Goal: Communication & Community: Answer question/provide support

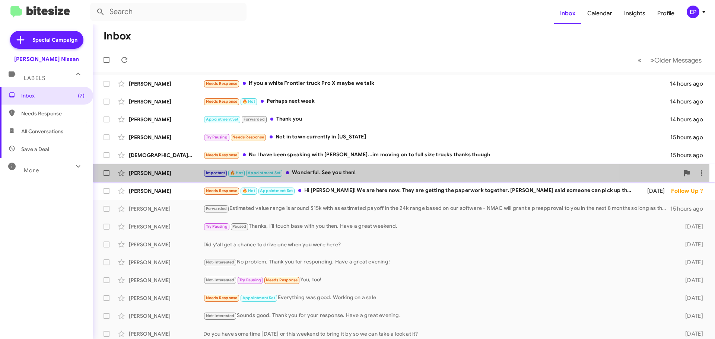
click at [144, 172] on div "[PERSON_NAME]" at bounding box center [166, 172] width 74 height 7
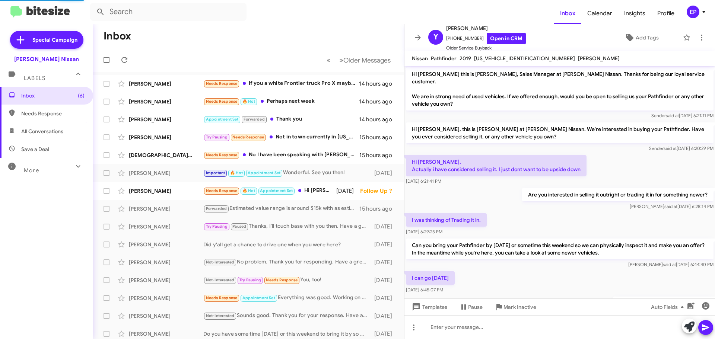
scroll to position [154, 0]
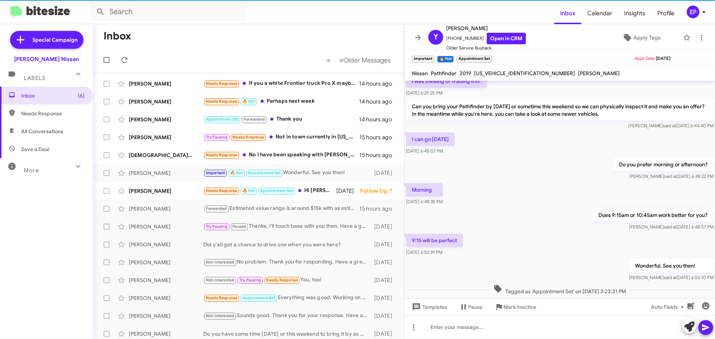
click at [517, 187] on div "Morning [DATE] 6:48:35 PM" at bounding box center [559, 194] width 310 height 25
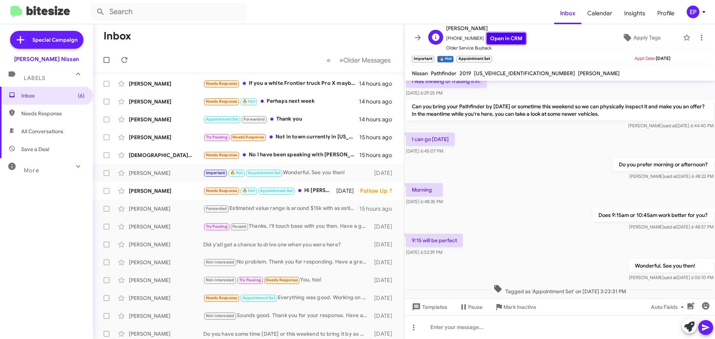
click at [499, 36] on link "Open in CRM" at bounding box center [505, 39] width 39 height 12
click at [510, 207] on div "Does 9:15am or 10:45am work better for you? [PERSON_NAME] said at [DATE] 6:48:5…" at bounding box center [559, 219] width 310 height 25
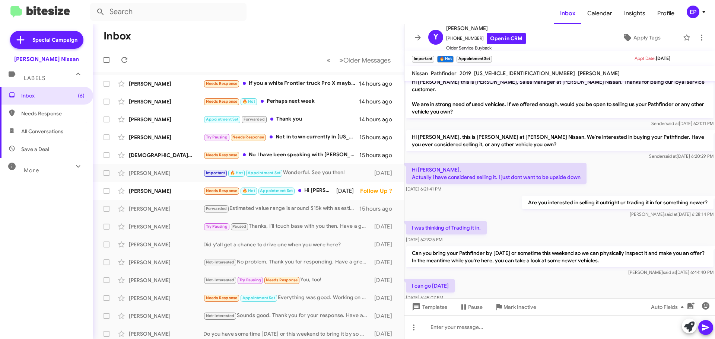
scroll to position [5, 0]
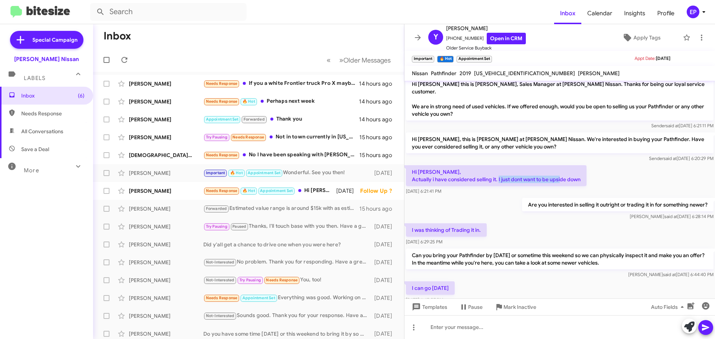
drag, startPoint x: 510, startPoint y: 169, endPoint x: 587, endPoint y: 169, distance: 76.7
click at [586, 169] on p "Hi [PERSON_NAME], Actually i have considered selling it. I just dont want to be…" at bounding box center [496, 175] width 181 height 21
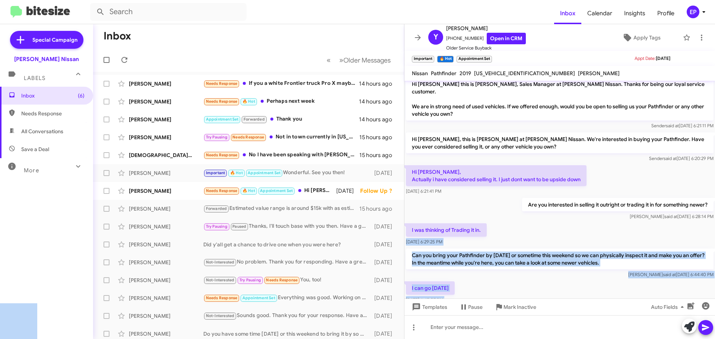
drag, startPoint x: 435, startPoint y: 220, endPoint x: 524, endPoint y: 226, distance: 89.1
click at [523, 226] on body "Inbox Calendar Insights Profile EP Special Campaign [PERSON_NAME] Nissan Labels…" at bounding box center [357, 169] width 715 height 339
click at [524, 226] on div "I was thinking of Trading it in. [DATE] 6:29:25 PM" at bounding box center [559, 234] width 310 height 25
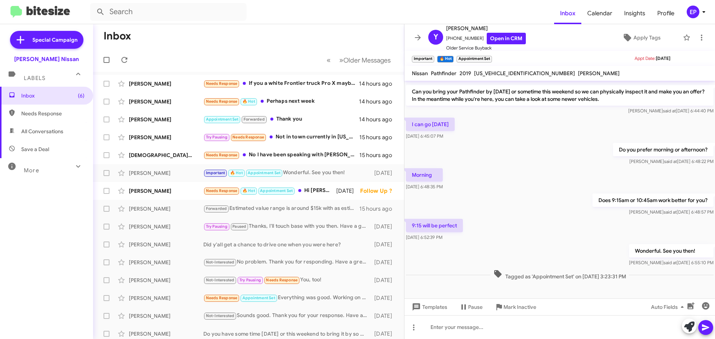
scroll to position [0, 0]
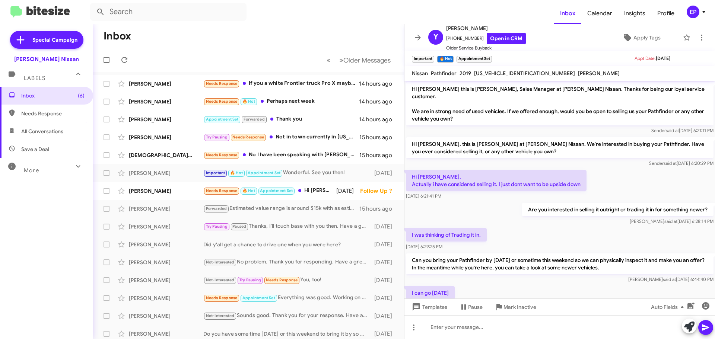
click at [253, 50] on mat-toolbar-row "« Previous » Next Older Messages" at bounding box center [248, 60] width 311 height 24
click at [280, 87] on div "Needs Response If you a white Frontier truck Pro X maybe we talk" at bounding box center [285, 83] width 165 height 9
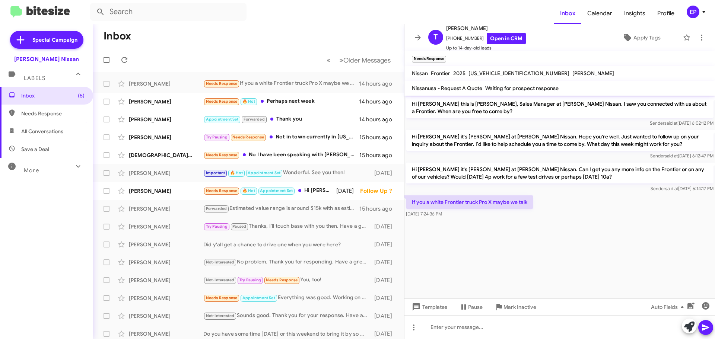
click at [553, 225] on div at bounding box center [559, 222] width 310 height 7
click at [562, 263] on cdk-virtual-scroll-viewport "Hi [PERSON_NAME] this is [PERSON_NAME], Sales Manager at [PERSON_NAME] Nissan. …" at bounding box center [559, 197] width 310 height 203
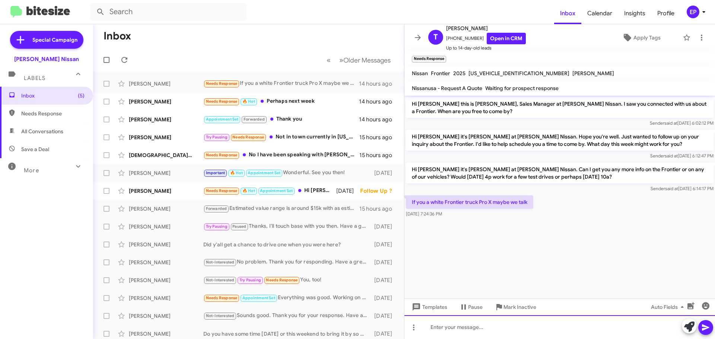
click at [535, 328] on div at bounding box center [559, 327] width 310 height 24
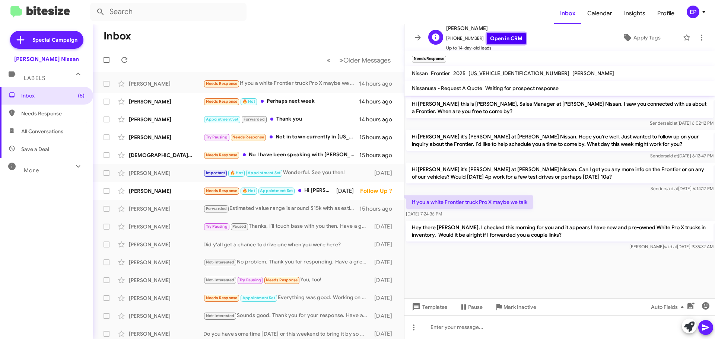
click at [509, 41] on link "Open in CRM" at bounding box center [505, 39] width 39 height 12
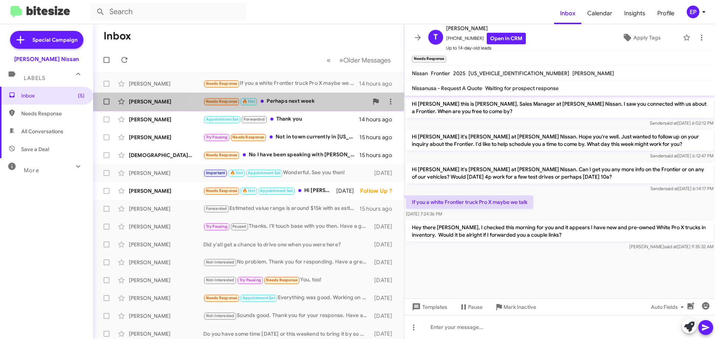
click at [271, 100] on div "Needs Response 🔥 Hot Perhaps next week" at bounding box center [285, 101] width 165 height 9
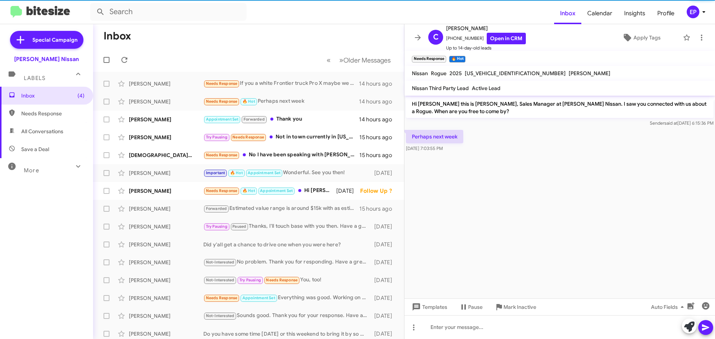
click at [553, 167] on cdk-virtual-scroll-viewport "Hi [PERSON_NAME] this is [PERSON_NAME], Sales Manager at [PERSON_NAME] Nissan. …" at bounding box center [559, 197] width 310 height 203
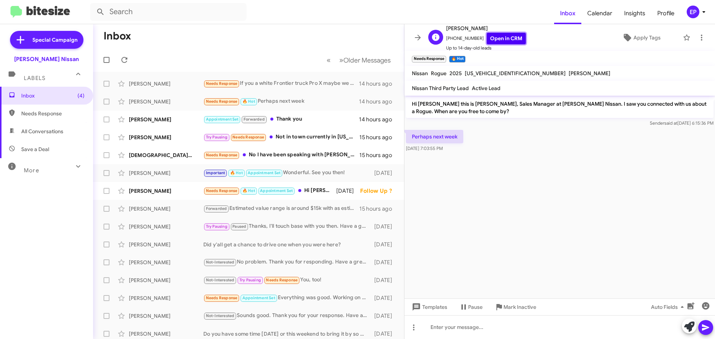
click at [494, 41] on link "Open in CRM" at bounding box center [505, 39] width 39 height 12
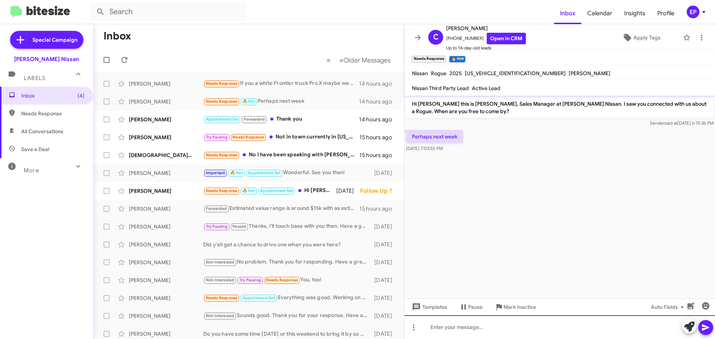
click at [481, 326] on div at bounding box center [559, 327] width 310 height 24
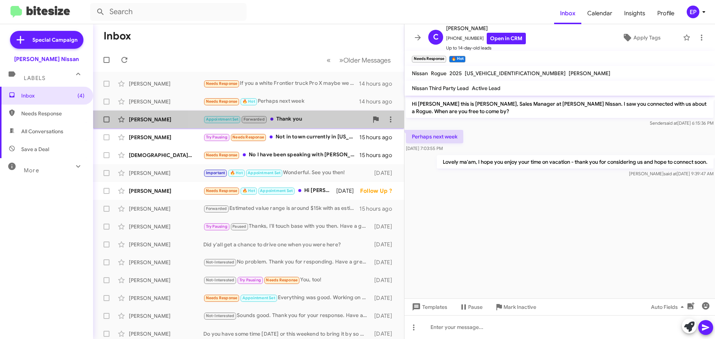
click at [296, 121] on div "Appointment Set Forwarded Thank you" at bounding box center [285, 119] width 165 height 9
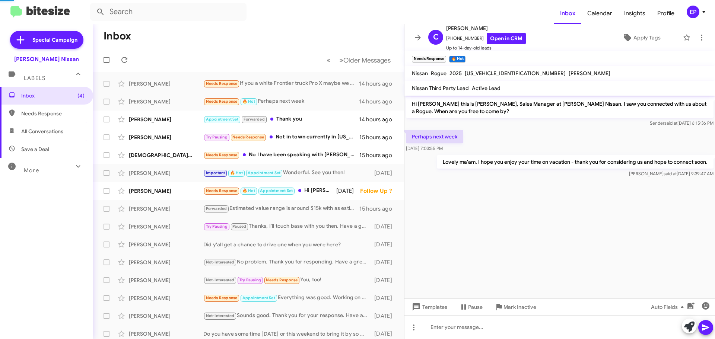
scroll to position [3, 0]
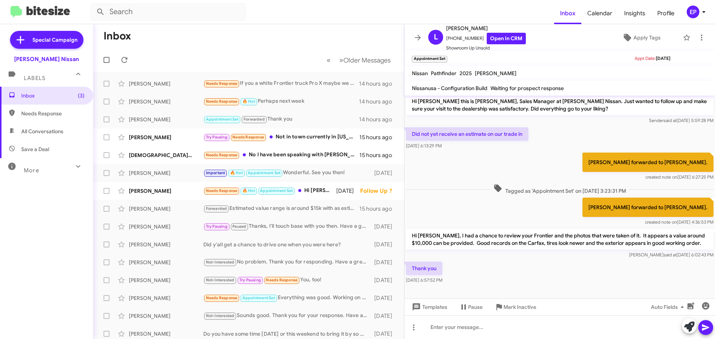
click at [478, 215] on div "[PERSON_NAME] forwarded to [PERSON_NAME]. created note on [DATE] 4:36:53 PM" at bounding box center [559, 211] width 310 height 31
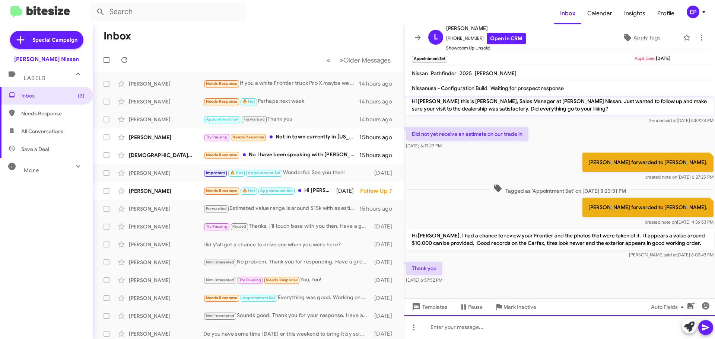
click at [478, 327] on div at bounding box center [559, 327] width 310 height 24
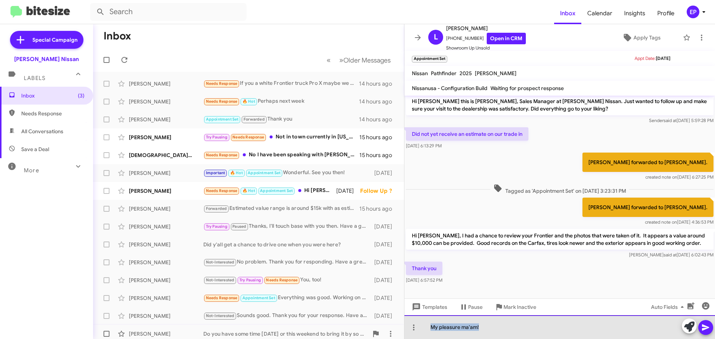
drag, startPoint x: 501, startPoint y: 332, endPoint x: 362, endPoint y: 330, distance: 138.8
click at [364, 330] on div "Inbox « Previous » Next Older Messages [PERSON_NAME] Needs Response If you a wh…" at bounding box center [404, 181] width 622 height 315
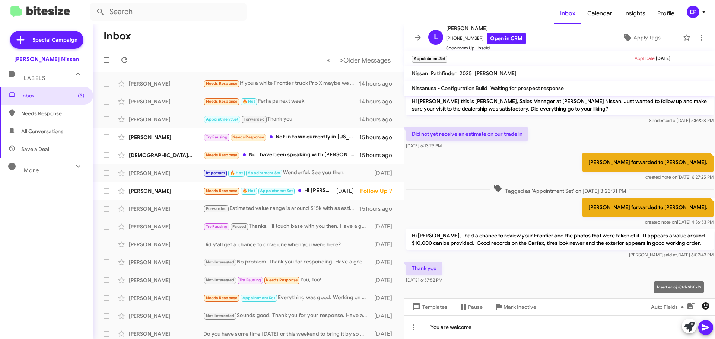
click at [705, 304] on icon "button" at bounding box center [705, 305] width 7 height 7
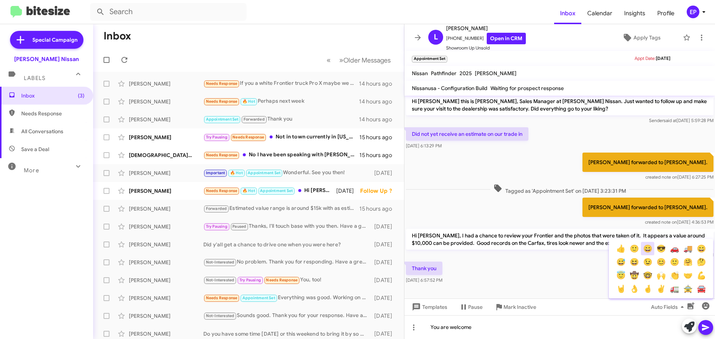
click at [650, 249] on button "😄" at bounding box center [647, 248] width 13 height 13
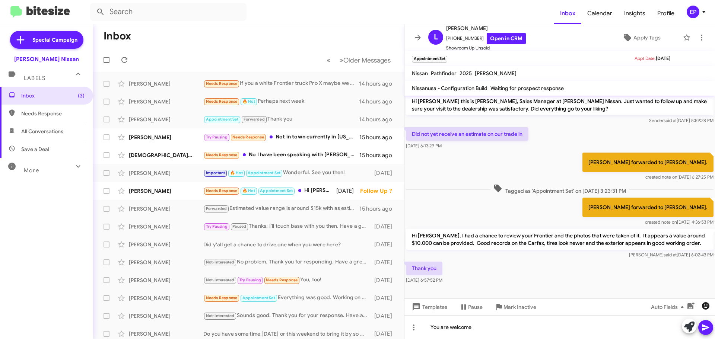
click at [702, 306] on icon "button" at bounding box center [705, 305] width 7 height 7
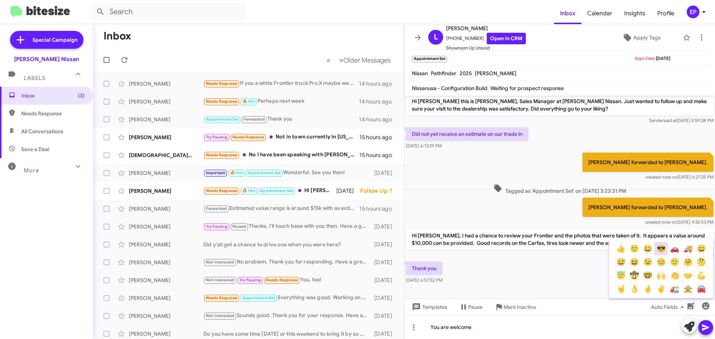
click at [662, 250] on button "😎" at bounding box center [660, 248] width 13 height 13
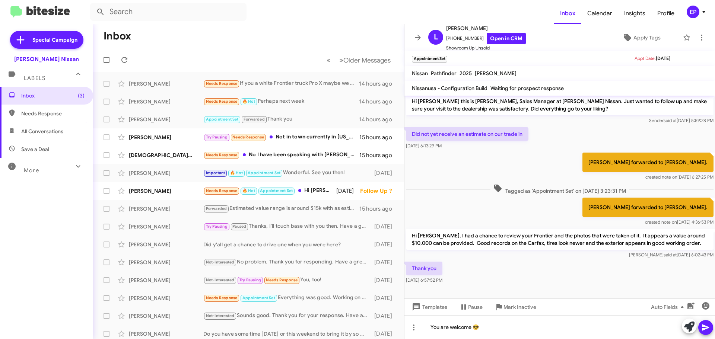
click at [707, 324] on icon at bounding box center [705, 327] width 9 height 9
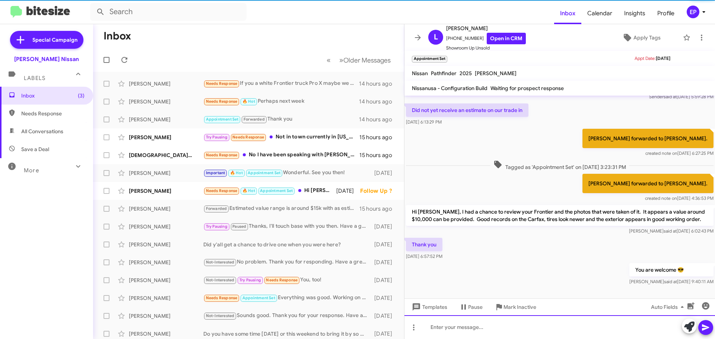
scroll to position [30, 0]
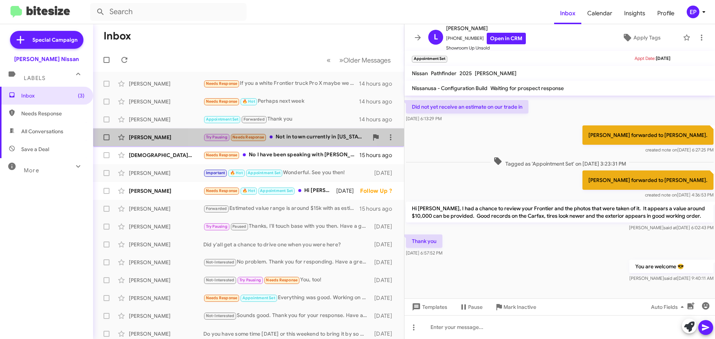
click at [289, 141] on div "Try Pausing Needs Response Not in town currently in [US_STATE]" at bounding box center [285, 137] width 165 height 9
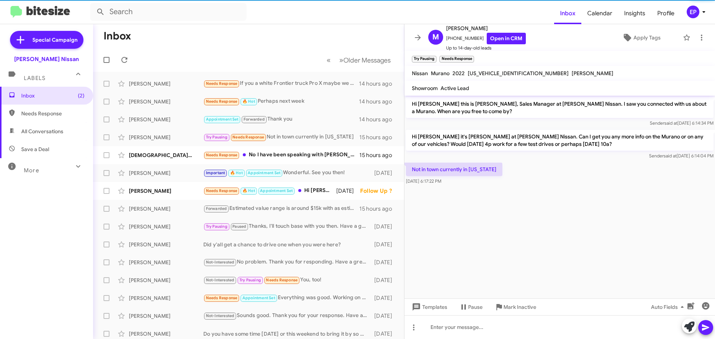
click at [591, 183] on div "Not in town currently in [US_STATE] [DATE] 6:17:22 PM" at bounding box center [559, 173] width 310 height 25
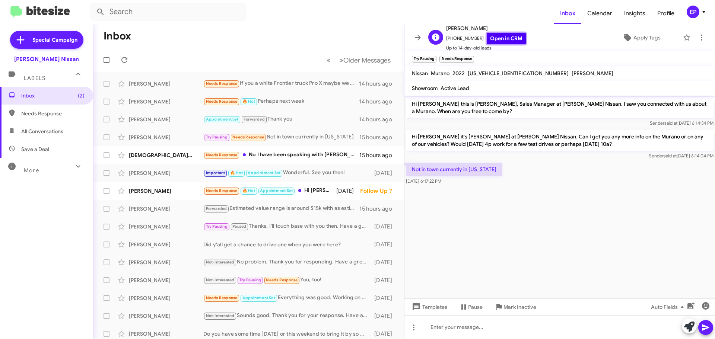
click at [507, 36] on link "Open in CRM" at bounding box center [505, 39] width 39 height 12
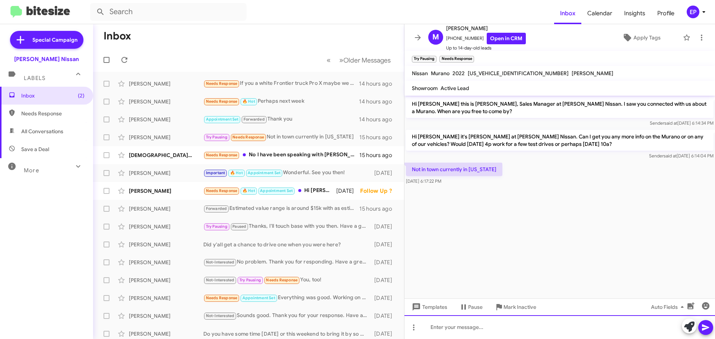
click at [486, 334] on div at bounding box center [559, 327] width 310 height 24
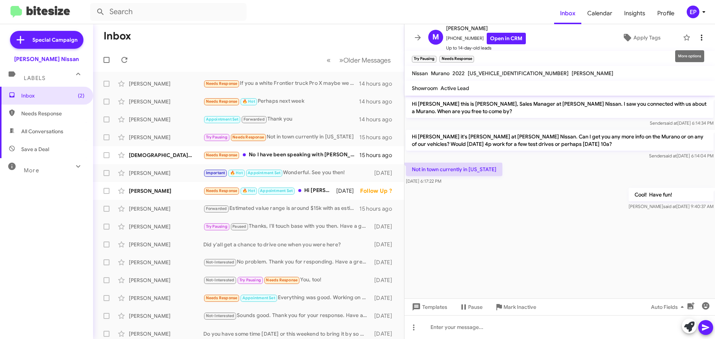
click at [697, 39] on icon at bounding box center [701, 37] width 9 height 9
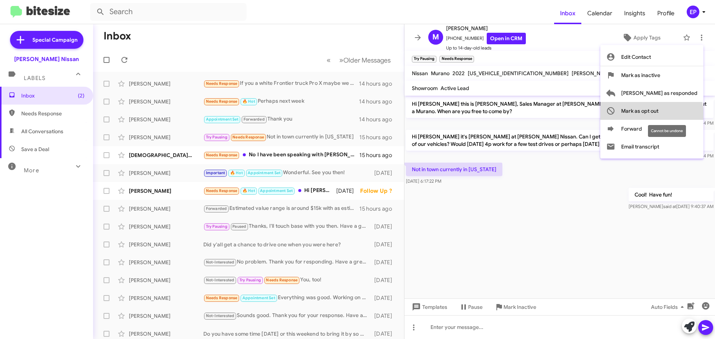
click at [658, 117] on span "Mark as opt out" at bounding box center [639, 111] width 37 height 18
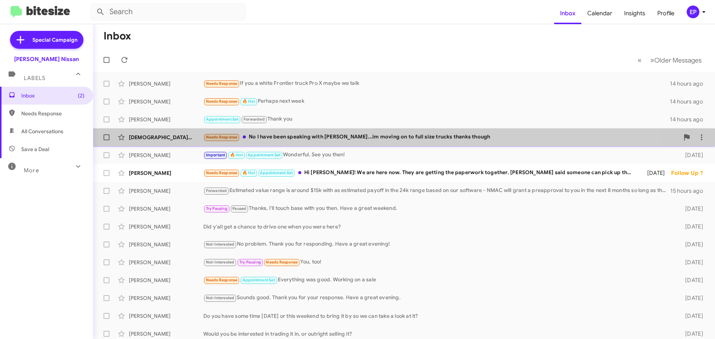
click at [408, 140] on div "Needs Response No I have been speaking with [PERSON_NAME]...im moving on to ful…" at bounding box center [441, 137] width 476 height 9
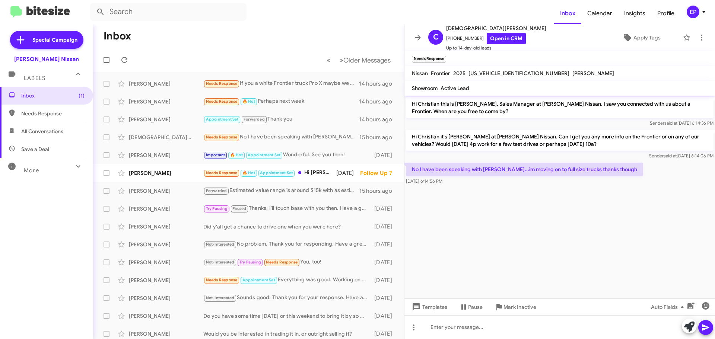
click at [523, 201] on cdk-virtual-scroll-viewport "Hi Christian this is [PERSON_NAME], Sales Manager at [PERSON_NAME] Nissan. I sa…" at bounding box center [559, 197] width 310 height 203
click at [508, 38] on link "Open in CRM" at bounding box center [505, 39] width 39 height 12
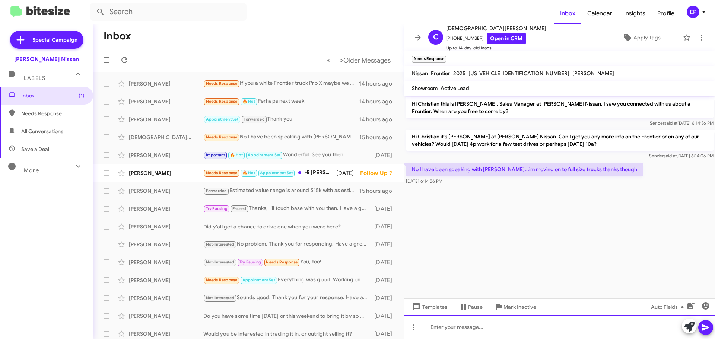
click at [488, 324] on div at bounding box center [559, 327] width 310 height 24
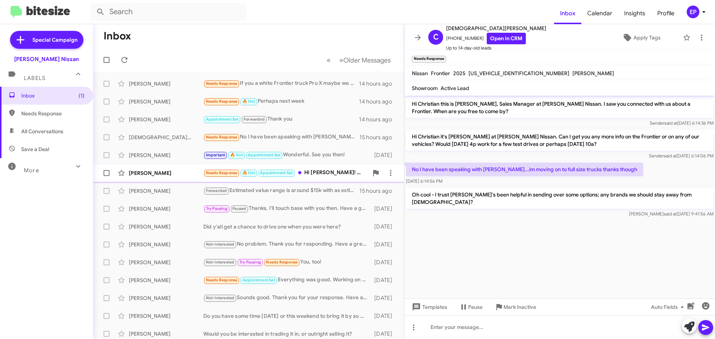
click at [160, 175] on div "[PERSON_NAME]" at bounding box center [166, 172] width 74 height 7
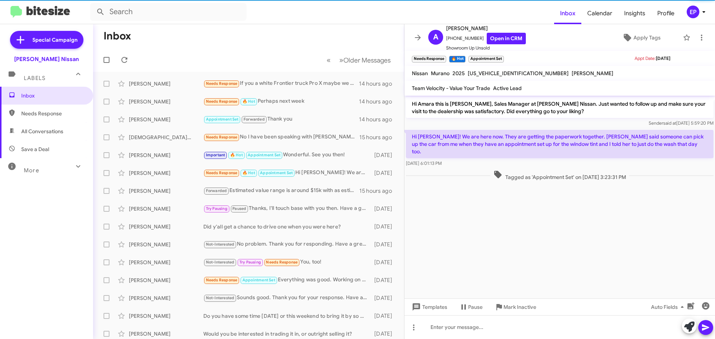
click at [492, 233] on cdk-virtual-scroll-viewport "Hi Amara this is [PERSON_NAME], Sales Manager at [PERSON_NAME] Nissan. Just wan…" at bounding box center [559, 197] width 310 height 203
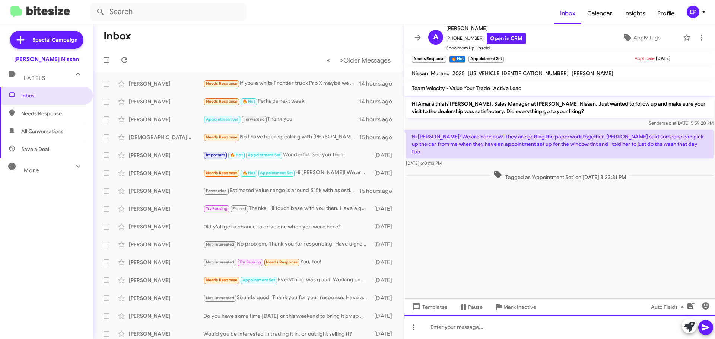
click at [505, 323] on div at bounding box center [559, 327] width 310 height 24
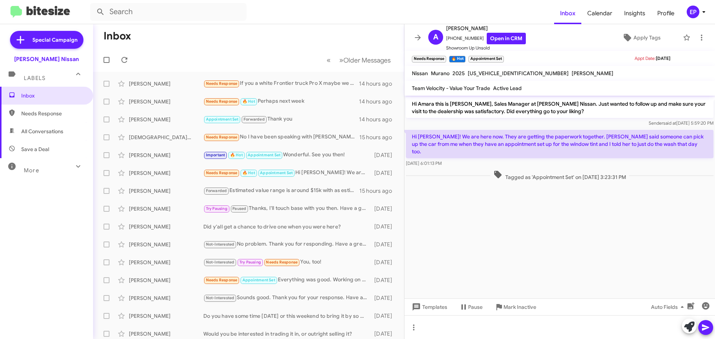
click at [587, 236] on cdk-virtual-scroll-viewport "Hi Amara this is [PERSON_NAME], Sales Manager at [PERSON_NAME] Nissan. Just wan…" at bounding box center [559, 197] width 310 height 203
click at [569, 246] on cdk-virtual-scroll-viewport "Hi Amara this is [PERSON_NAME], Sales Manager at [PERSON_NAME] Nissan. Just wan…" at bounding box center [559, 197] width 310 height 203
click at [492, 261] on cdk-virtual-scroll-viewport "Hi Amara this is [PERSON_NAME], Sales Manager at [PERSON_NAME] Nissan. Just wan…" at bounding box center [559, 197] width 310 height 203
click at [32, 132] on span "All Conversations" at bounding box center [42, 131] width 42 height 7
type input "in:all-conversations"
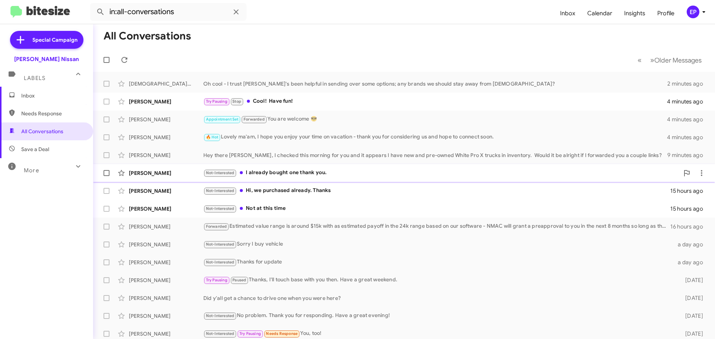
click at [304, 173] on div "Not-Interested I already bought one thank you." at bounding box center [441, 173] width 476 height 9
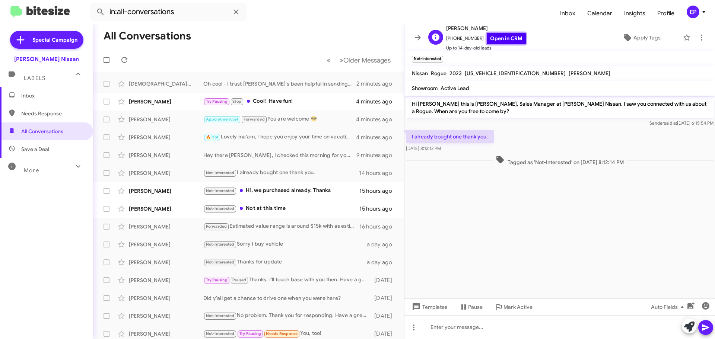
click at [512, 39] on link "Open in CRM" at bounding box center [505, 39] width 39 height 12
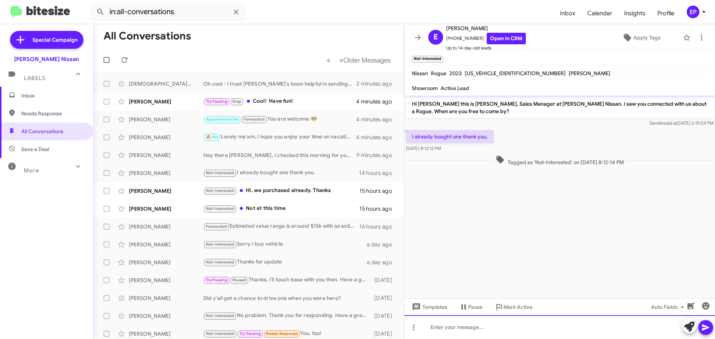
click at [467, 329] on div at bounding box center [559, 327] width 310 height 24
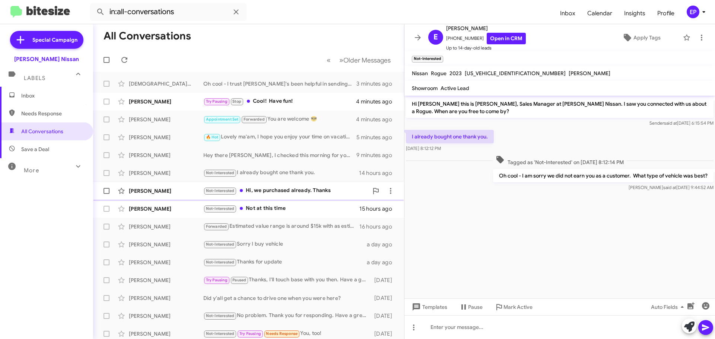
click at [252, 188] on div "Not-Interested Hi, we purchased already. Thanks" at bounding box center [285, 190] width 165 height 9
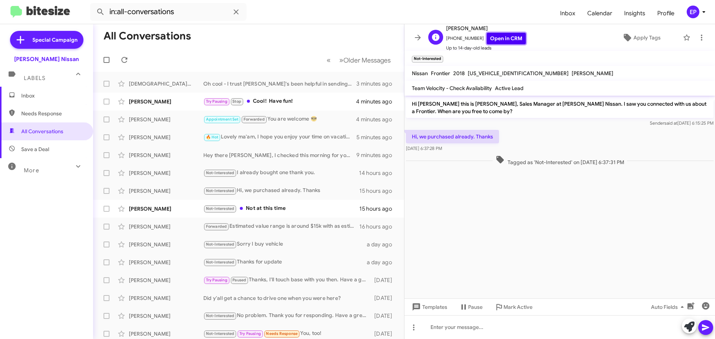
click at [508, 41] on link "Open in CRM" at bounding box center [505, 39] width 39 height 12
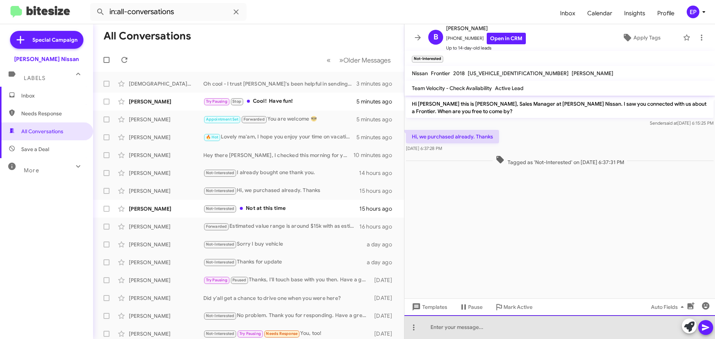
click at [443, 324] on div at bounding box center [559, 327] width 310 height 24
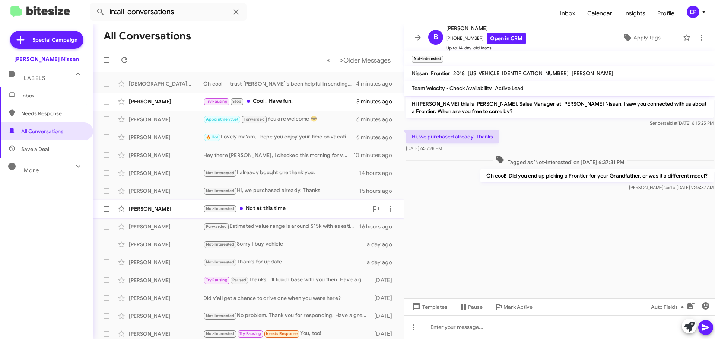
click at [250, 207] on div "Not-Interested Not at this time" at bounding box center [285, 208] width 165 height 9
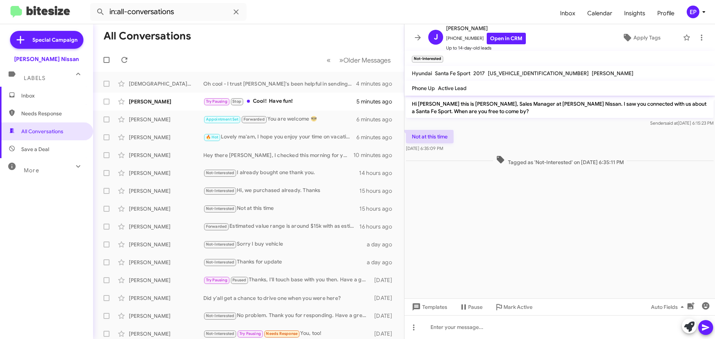
click at [529, 205] on cdk-virtual-scroll-viewport "Hi [PERSON_NAME] this is [PERSON_NAME], Sales Manager at [PERSON_NAME] Nissan. …" at bounding box center [559, 197] width 310 height 203
click at [528, 147] on div "Not at this time [DATE] 6:35:09 PM" at bounding box center [559, 140] width 310 height 25
click at [505, 42] on link "Open in CRM" at bounding box center [505, 39] width 39 height 12
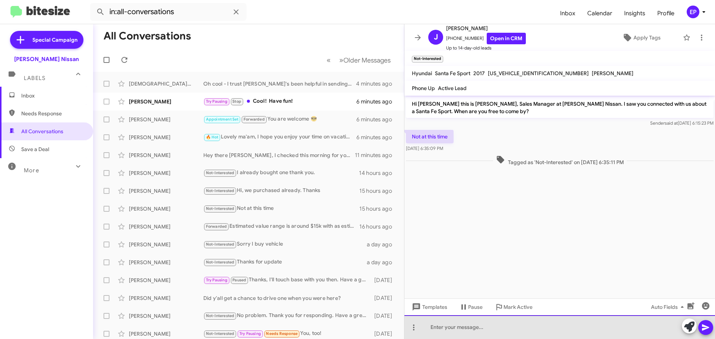
click at [503, 330] on div at bounding box center [559, 327] width 310 height 24
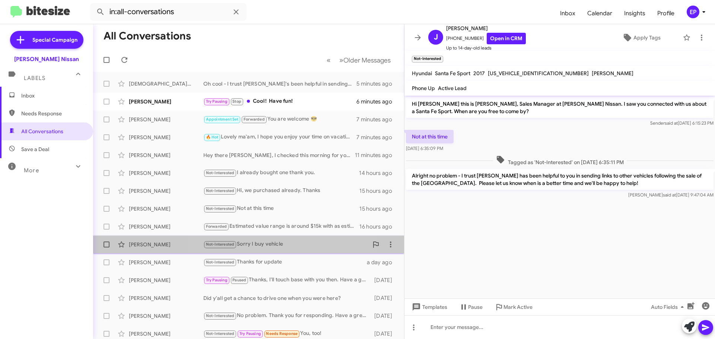
click at [274, 245] on div "Not-Interested Sorry I buy vehicle" at bounding box center [285, 244] width 165 height 9
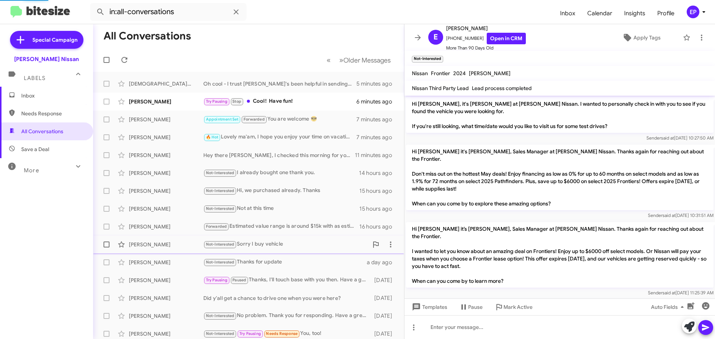
scroll to position [746, 0]
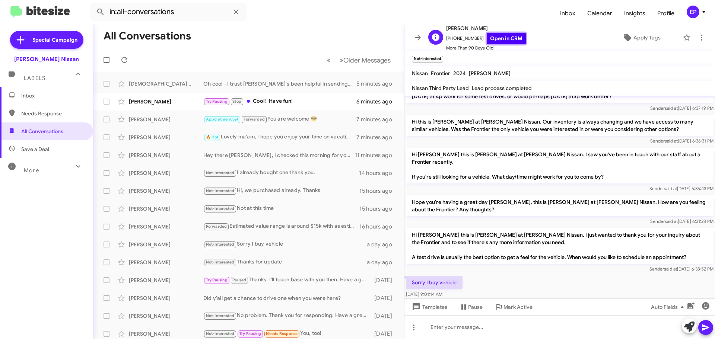
click at [508, 39] on link "Open in CRM" at bounding box center [505, 39] width 39 height 12
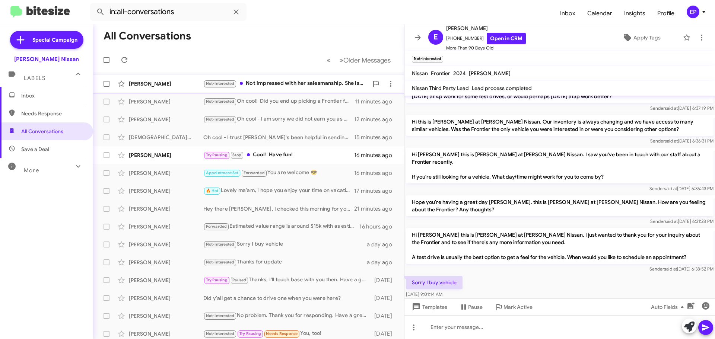
click at [289, 89] on div "[PERSON_NAME] Not-Interested Not impressed with her salesmanship. She isn't kno…" at bounding box center [248, 83] width 299 height 15
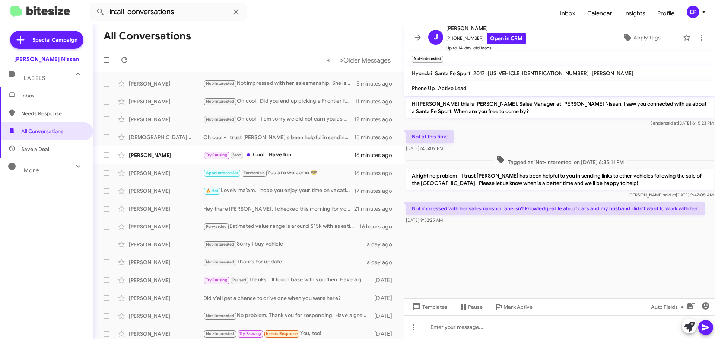
click at [544, 137] on div "Not at this time [DATE] 6:35:09 PM" at bounding box center [559, 140] width 310 height 25
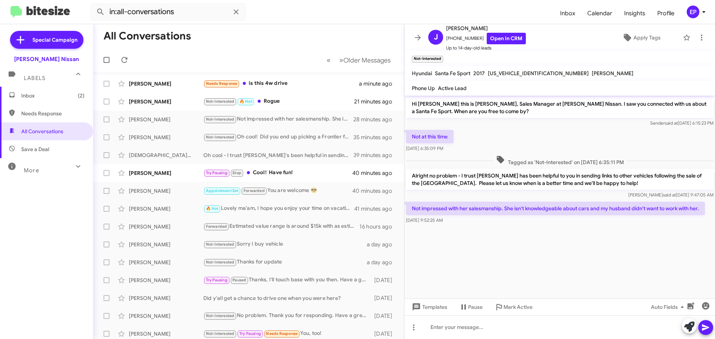
click at [562, 233] on div at bounding box center [559, 230] width 310 height 9
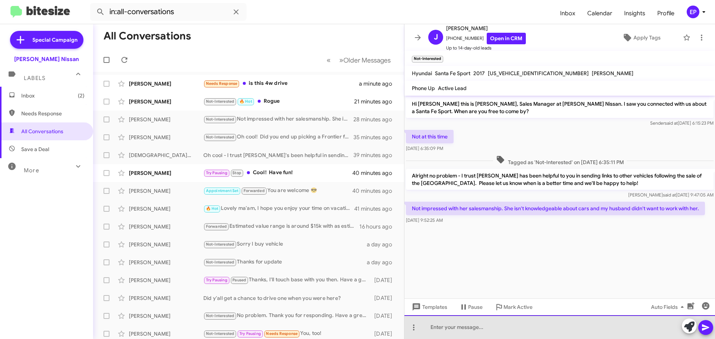
click at [536, 323] on div at bounding box center [559, 327] width 310 height 24
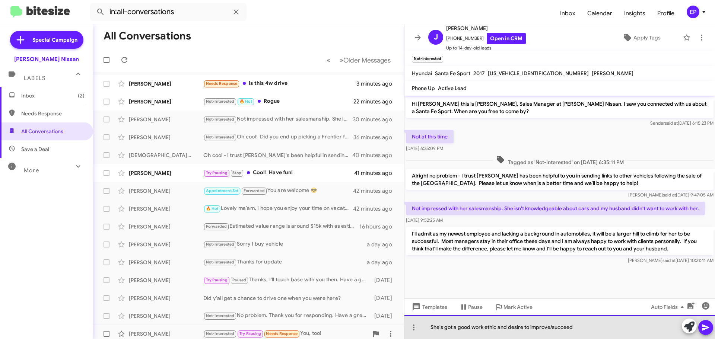
drag, startPoint x: 588, startPoint y: 330, endPoint x: 349, endPoint y: 335, distance: 238.6
click at [351, 335] on div "All Conversations « Previous » Next Older Messages [PERSON_NAME] Needs Response…" at bounding box center [404, 181] width 622 height 315
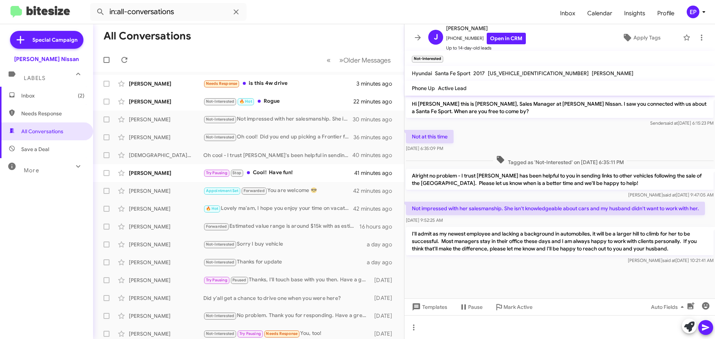
click at [476, 265] on div "I'll admit as my newest employee and lacking a background in automobiles, it wi…" at bounding box center [559, 246] width 310 height 40
click at [267, 83] on div "Needs Response is this 4w drive" at bounding box center [285, 83] width 165 height 9
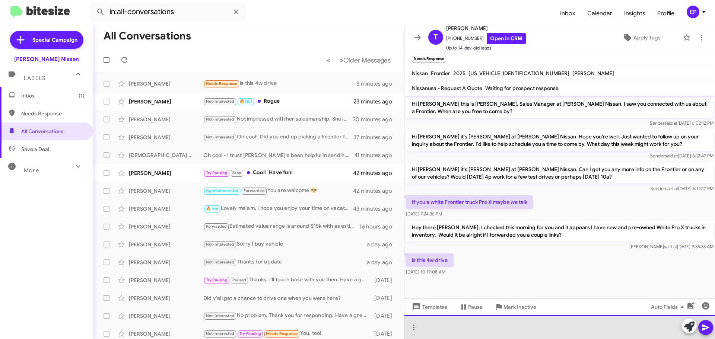
click at [469, 323] on div at bounding box center [559, 327] width 310 height 24
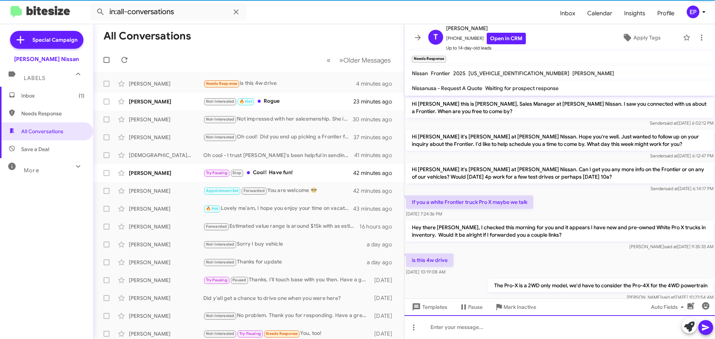
scroll to position [17, 0]
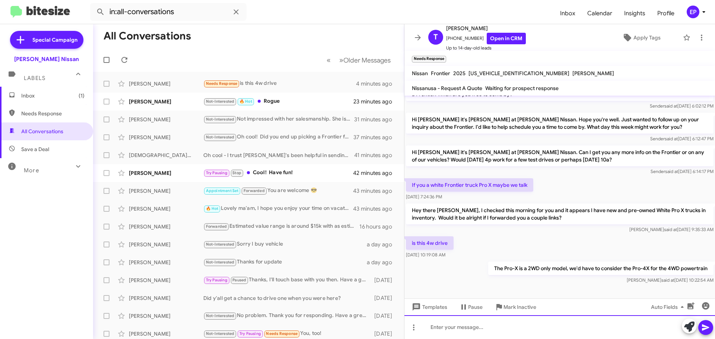
click at [456, 333] on div at bounding box center [559, 327] width 310 height 24
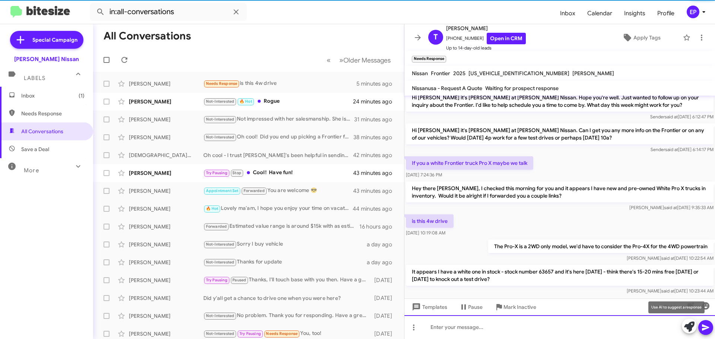
scroll to position [52, 0]
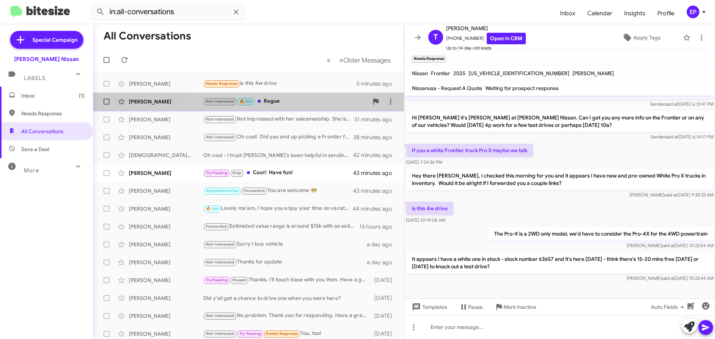
click at [274, 99] on div "Not-Interested 🔥 Hot Rogue" at bounding box center [285, 101] width 165 height 9
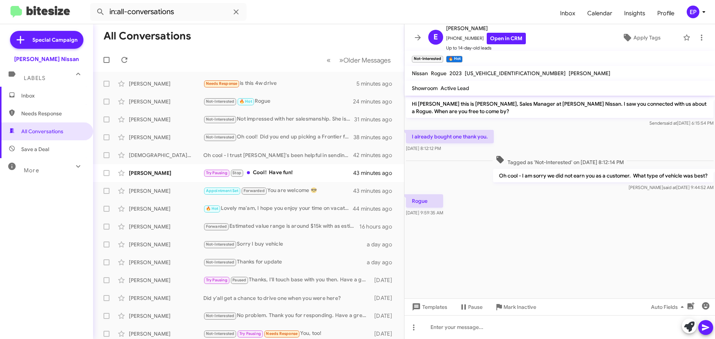
click at [495, 237] on cdk-virtual-scroll-viewport "Hi [PERSON_NAME] this is [PERSON_NAME], Sales Manager at [PERSON_NAME] Nissan. …" at bounding box center [559, 197] width 310 height 203
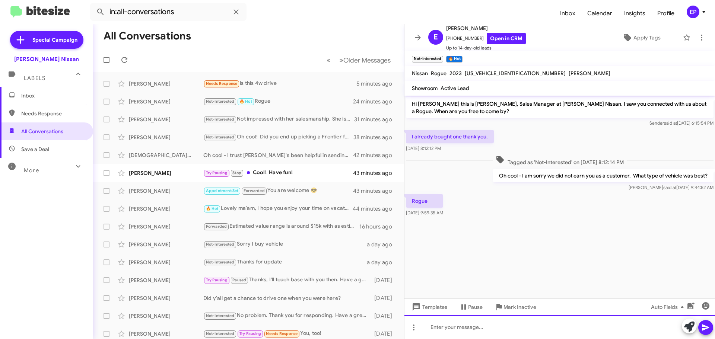
click at [464, 325] on div at bounding box center [559, 327] width 310 height 24
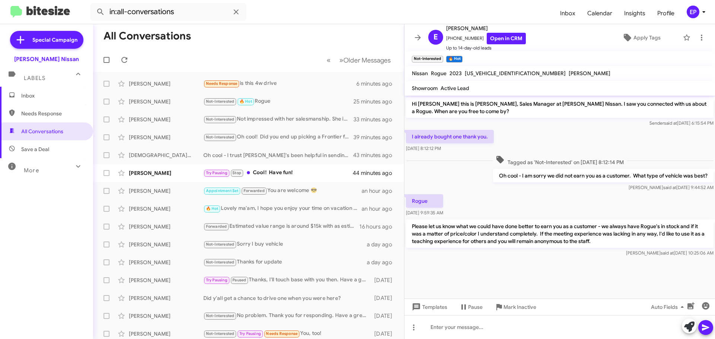
click at [523, 280] on mat-tooltip-component "Mark Inactive" at bounding box center [514, 289] width 39 height 22
click at [497, 39] on link "Open in CRM" at bounding box center [505, 39] width 39 height 12
click at [277, 174] on div "Try Pausing Stop Cool! Have fun!" at bounding box center [285, 173] width 165 height 9
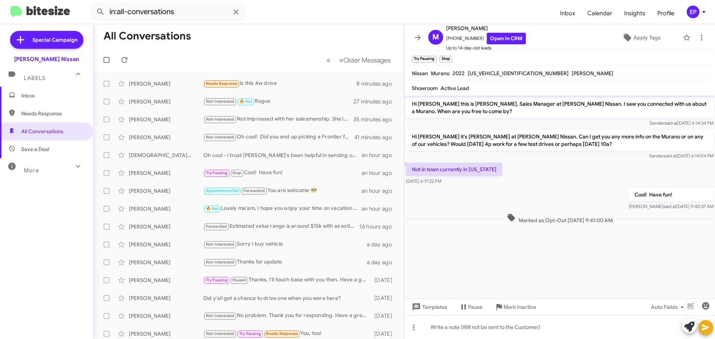
click at [524, 201] on div "Cool! Have fun! [PERSON_NAME] at [DATE] 9:40:37 AM" at bounding box center [559, 198] width 310 height 25
click at [418, 36] on icon at bounding box center [418, 38] width 6 height 6
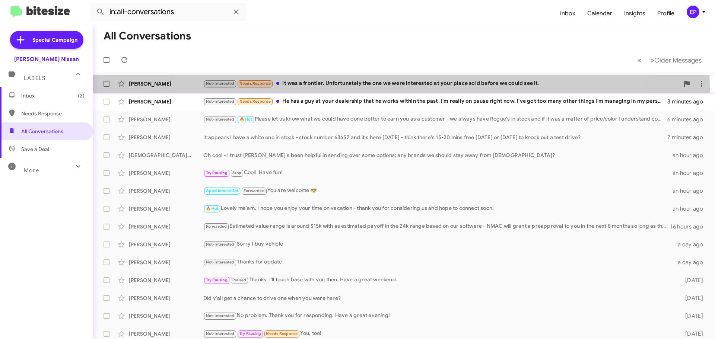
click at [394, 88] on div "[PERSON_NAME] Not-Interested Needs Response It was a frontier. Unfortunately th…" at bounding box center [404, 83] width 610 height 15
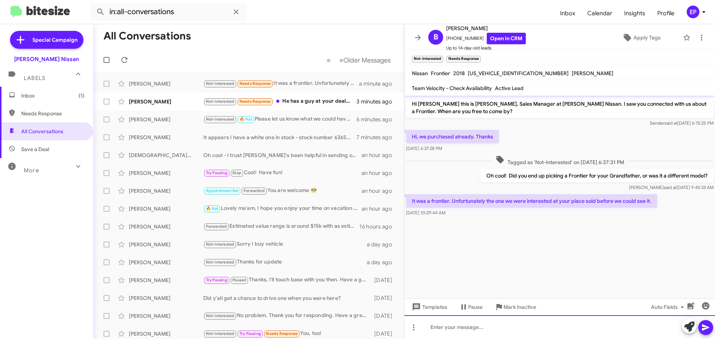
click at [503, 327] on div at bounding box center [559, 327] width 310 height 24
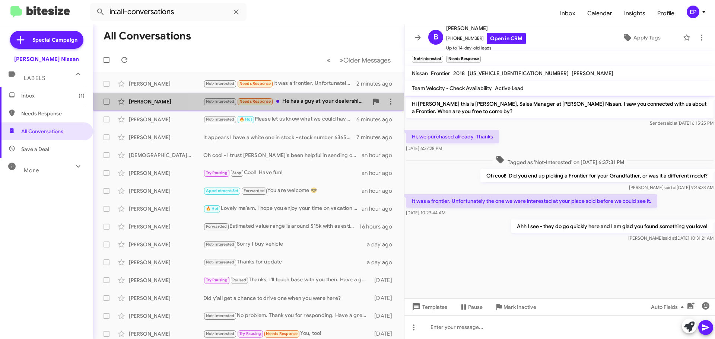
click at [320, 104] on div "Not-Interested Needs Response He has a guy at your dealership that he works wit…" at bounding box center [285, 101] width 165 height 9
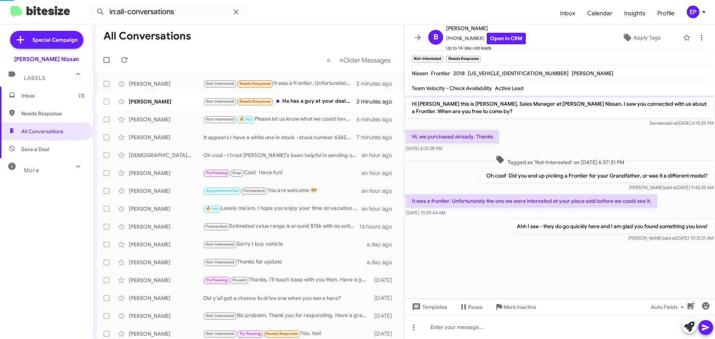
scroll to position [20, 0]
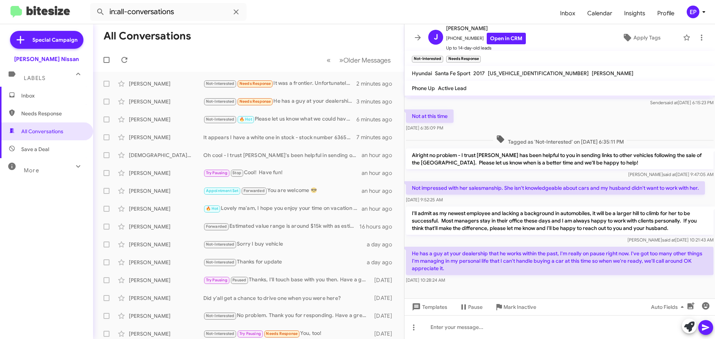
click at [566, 278] on div "[DATE] 10:28:24 AM" at bounding box center [559, 280] width 307 height 7
click at [556, 237] on div "[PERSON_NAME] at [DATE] 10:21:43 AM" at bounding box center [559, 239] width 307 height 7
click at [499, 41] on link "Open in CRM" at bounding box center [505, 39] width 39 height 12
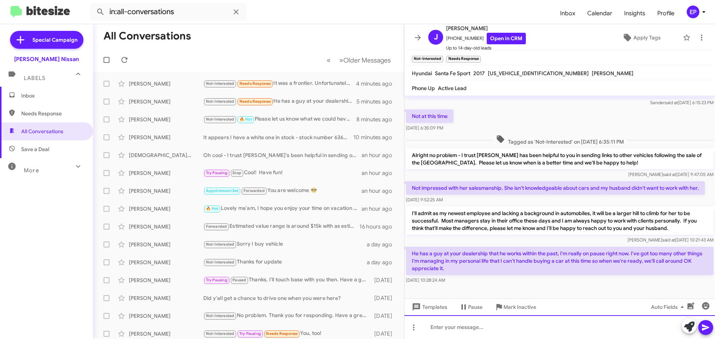
click at [485, 330] on div at bounding box center [559, 327] width 310 height 24
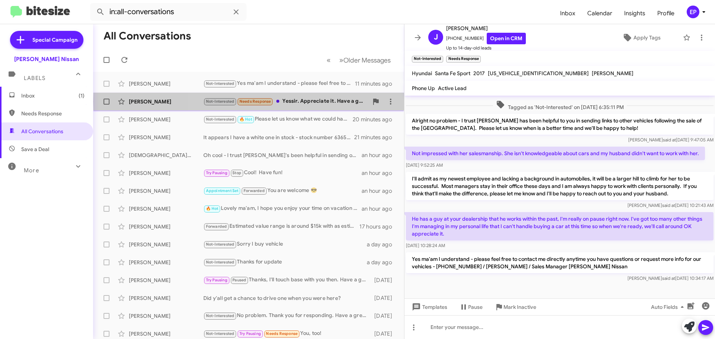
click at [302, 102] on div "Not-Interested Needs Response Yessir. Appreciate it. Have a good one." at bounding box center [285, 101] width 165 height 9
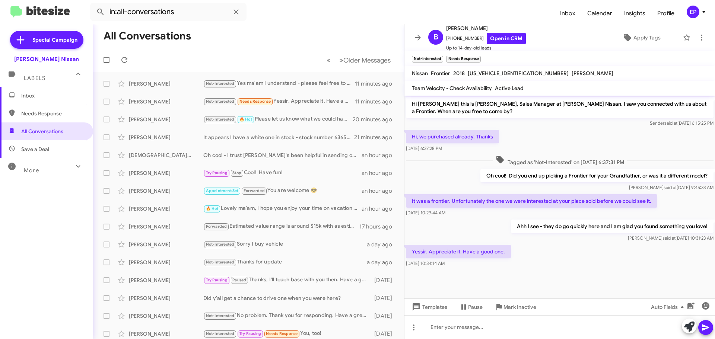
click at [558, 266] on div "Yessir. Appreciate it. Have a good one. [DATE] 10:34:14 AM" at bounding box center [559, 255] width 310 height 25
click at [501, 42] on link "Open in CRM" at bounding box center [505, 39] width 39 height 12
